Goal: Task Accomplishment & Management: Complete application form

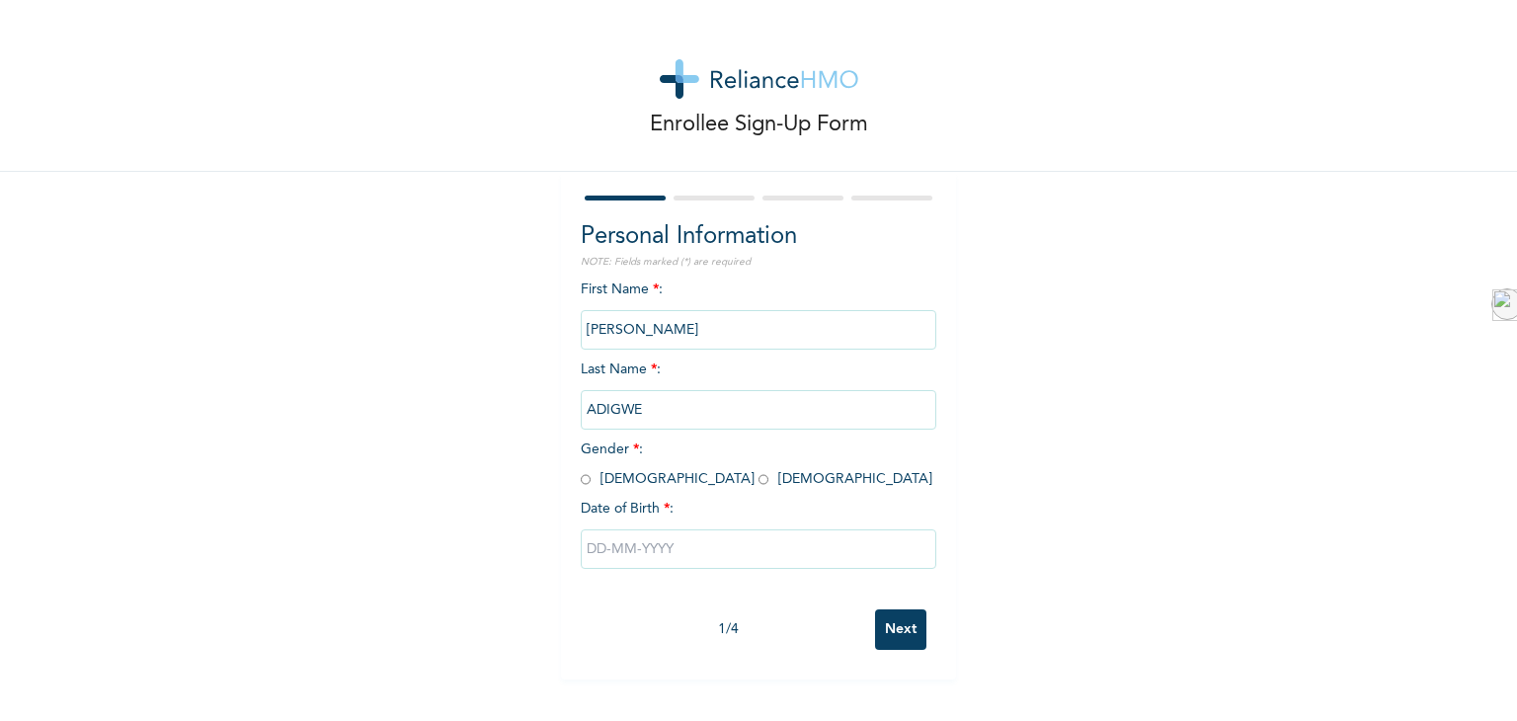
click at [758, 483] on input "radio" at bounding box center [763, 479] width 10 height 19
radio input "true"
click at [596, 548] on input "text" at bounding box center [758, 548] width 355 height 39
select select "9"
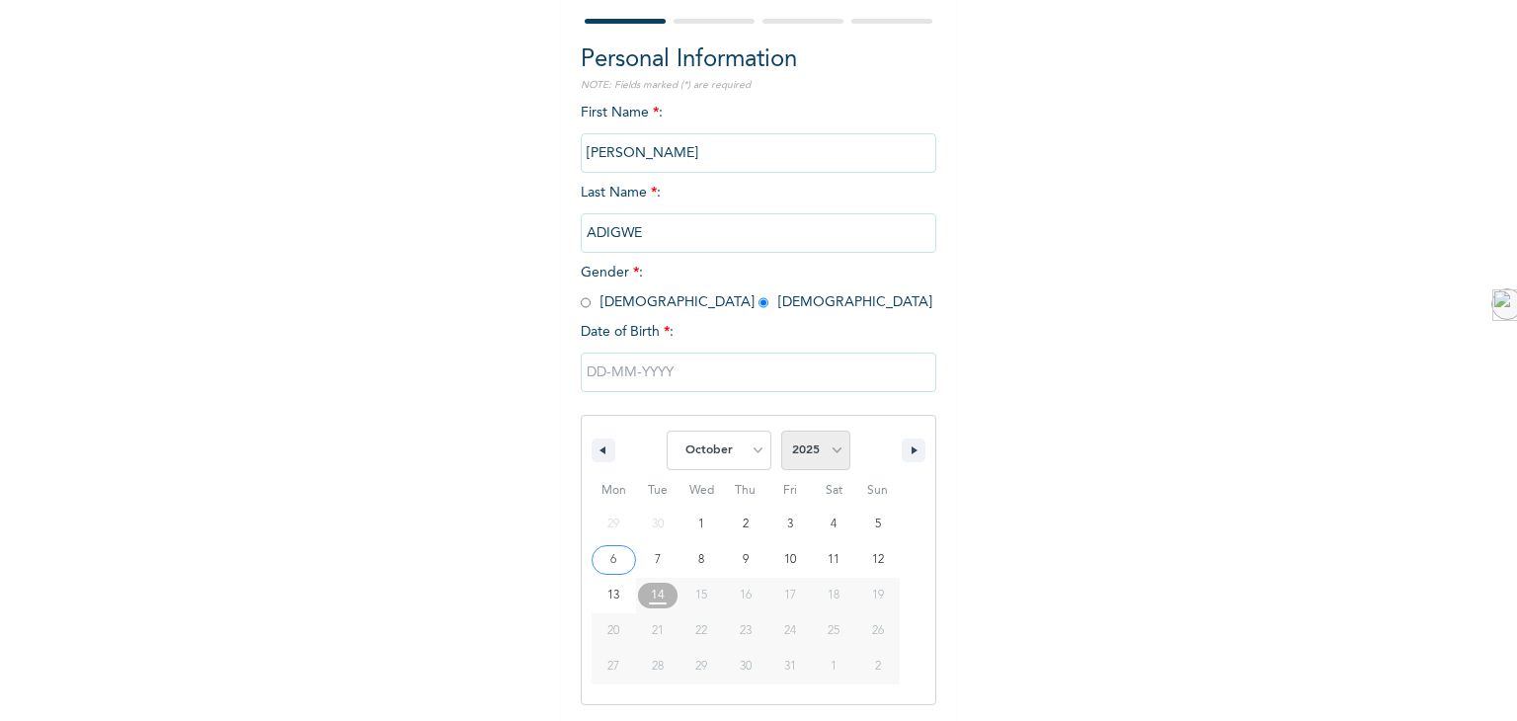
click at [829, 447] on select "2025 2024 2023 2022 2021 2020 2019 2018 2017 2016 2015 2014 2013 2012 2011 2010…" at bounding box center [815, 449] width 69 height 39
select select "1981"
click at [781, 430] on select "2025 2024 2023 2022 2021 2020 2019 2018 2017 2016 2015 2014 2013 2012 2011 2010…" at bounding box center [815, 449] width 69 height 39
click at [746, 451] on select "January February March April May June July August September October November De…" at bounding box center [718, 449] width 105 height 39
select select "1"
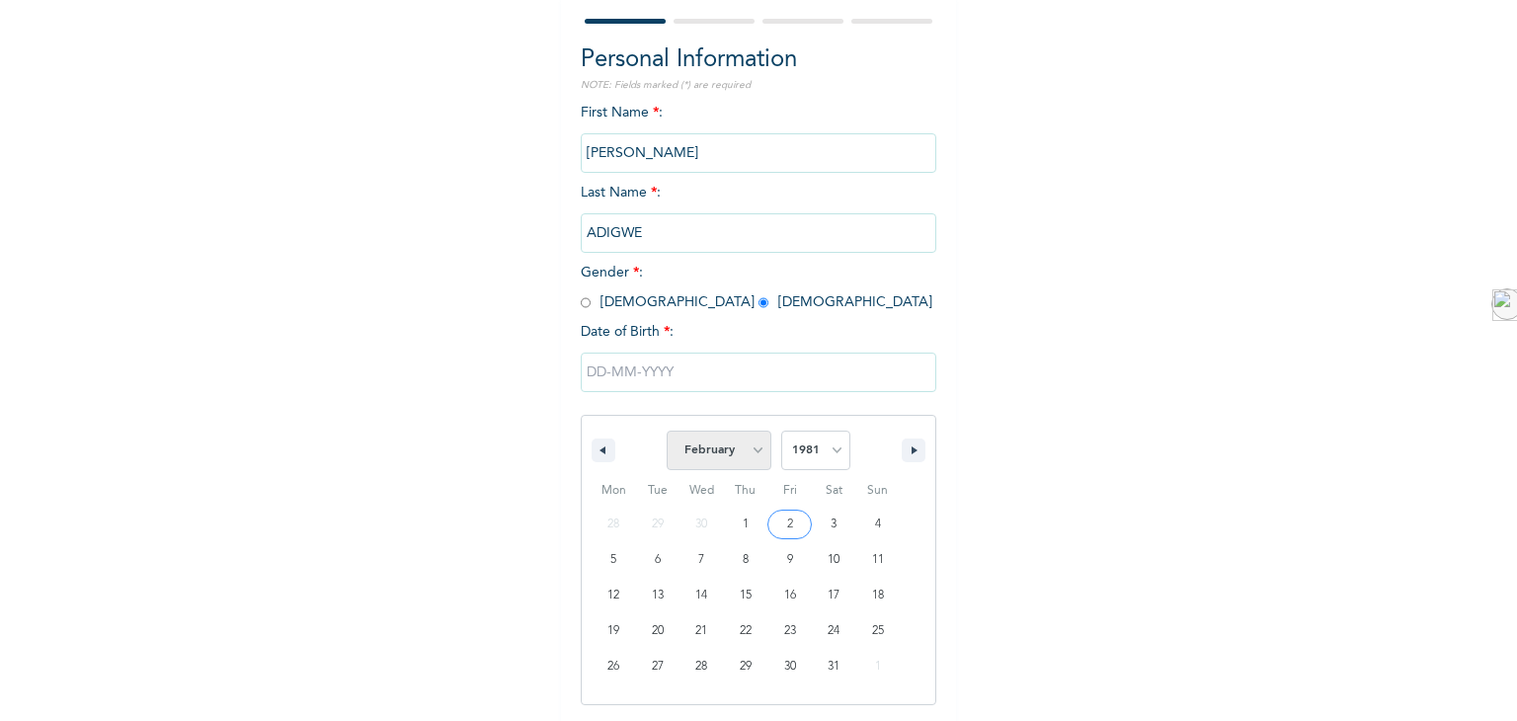
click at [666, 430] on select "January February March April May June July August September October November De…" at bounding box center [718, 449] width 105 height 39
type input "[DATE]"
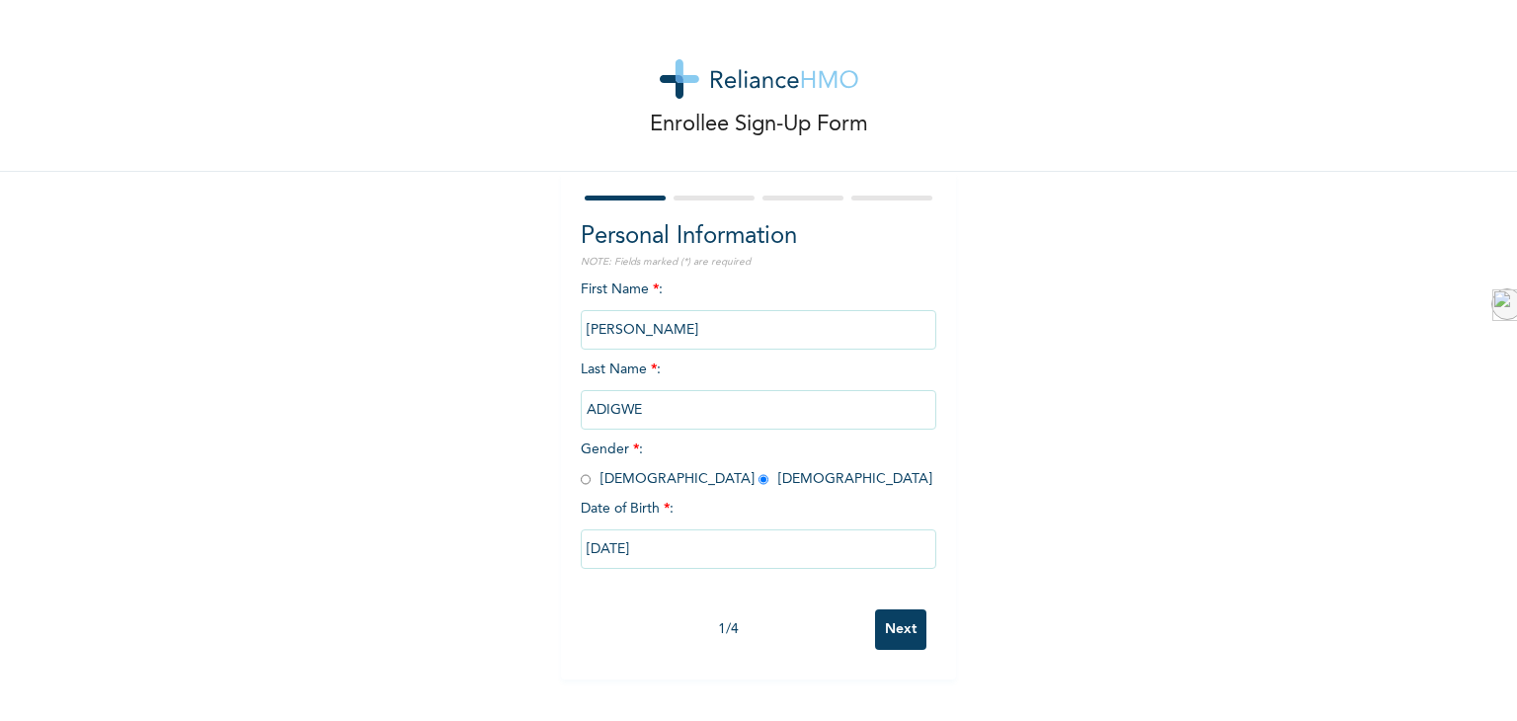
click at [908, 622] on input "Next" at bounding box center [900, 629] width 51 height 40
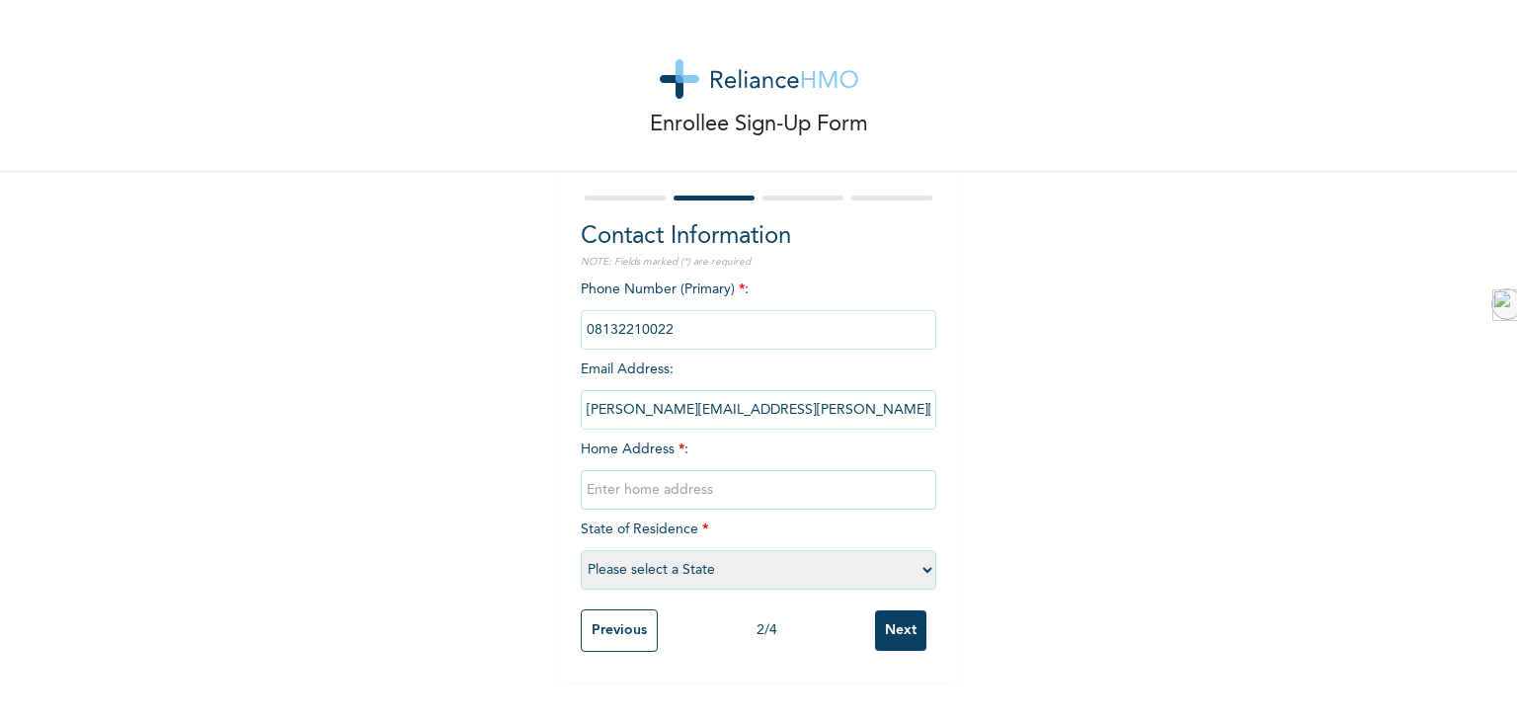
click at [695, 486] on input "text" at bounding box center [758, 489] width 355 height 39
type input "[GEOGRAPHIC_DATA], Festac-Town"
click at [917, 570] on select "Please select a State [PERSON_NAME] (FCT) [PERSON_NAME] Ibom [GEOGRAPHIC_DATA] …" at bounding box center [758, 569] width 355 height 39
select select "25"
click at [581, 550] on select "Please select a State [PERSON_NAME] (FCT) [PERSON_NAME] Ibom [GEOGRAPHIC_DATA] …" at bounding box center [758, 569] width 355 height 39
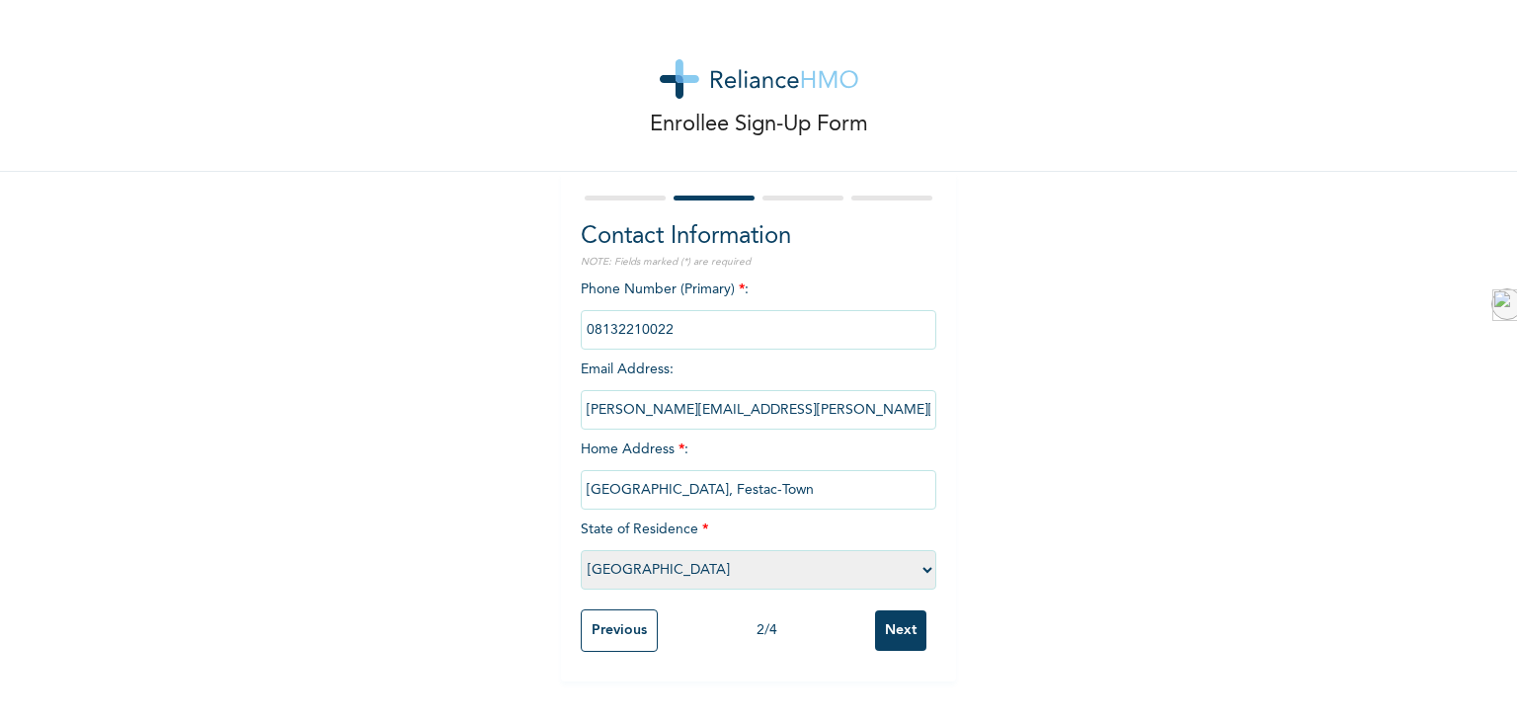
click at [891, 616] on input "Next" at bounding box center [900, 630] width 51 height 40
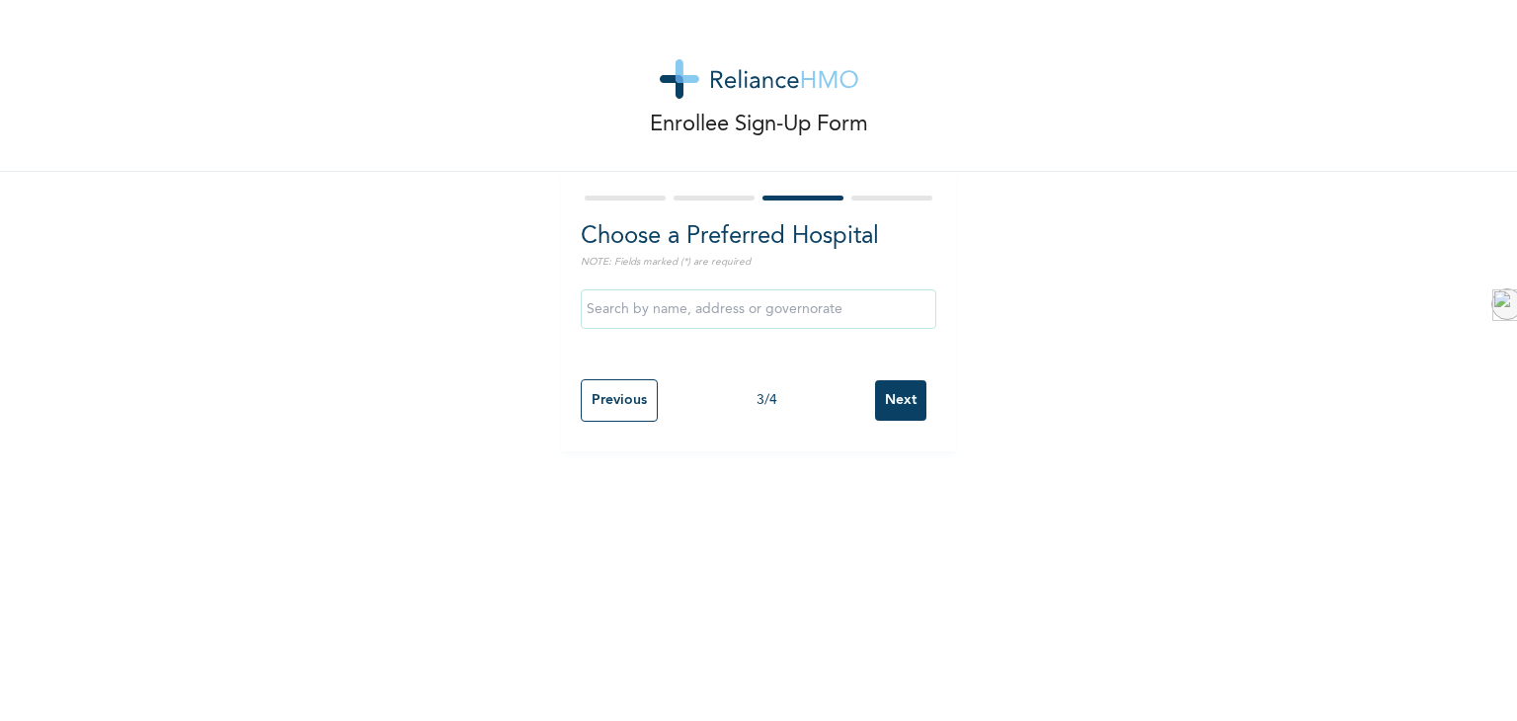
click at [784, 309] on input "text" at bounding box center [758, 308] width 355 height 39
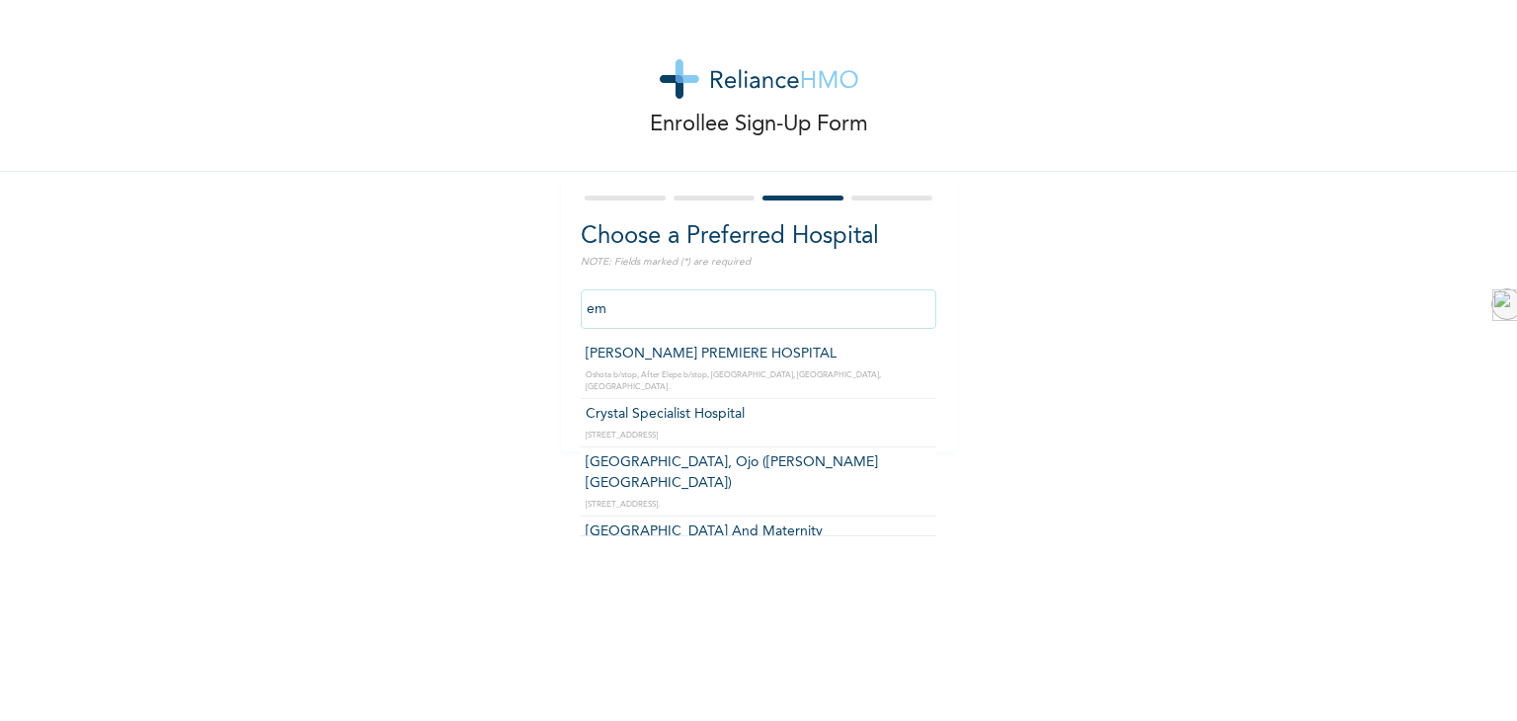
type input "e"
